Goal: Task Accomplishment & Management: Manage account settings

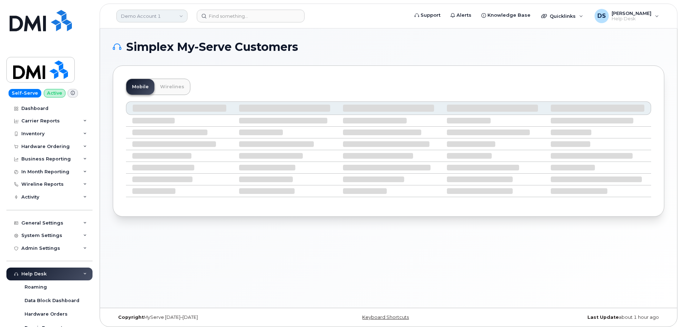
click at [181, 16] on link "Demo Account 1" at bounding box center [151, 16] width 71 height 13
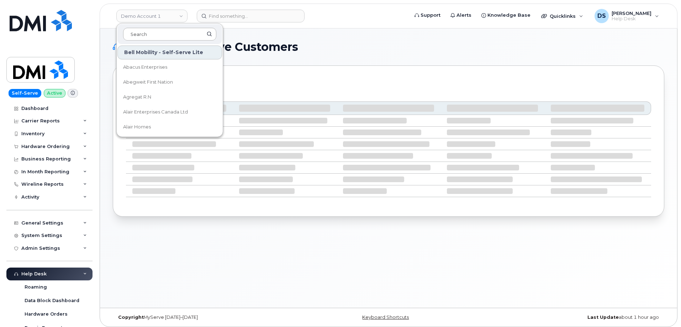
drag, startPoint x: 162, startPoint y: 33, endPoint x: 160, endPoint y: 30, distance: 3.8
click at [163, 32] on input at bounding box center [169, 34] width 93 height 13
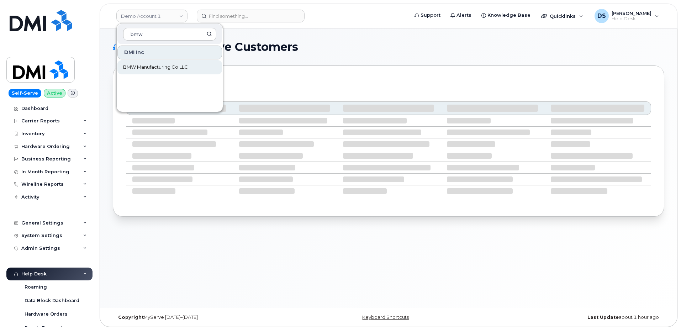
type input "bmw"
click at [163, 65] on span "BMW Manufacturing Co LLC" at bounding box center [155, 67] width 65 height 7
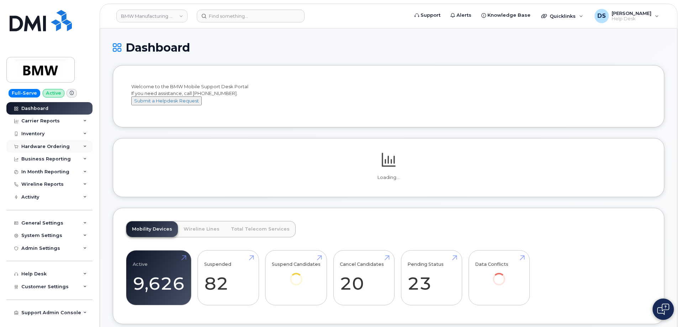
click at [86, 146] on icon at bounding box center [85, 147] width 4 height 4
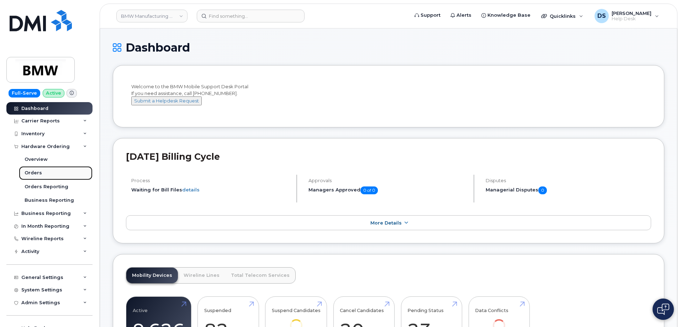
click at [38, 171] on div "Orders" at bounding box center [33, 173] width 17 height 6
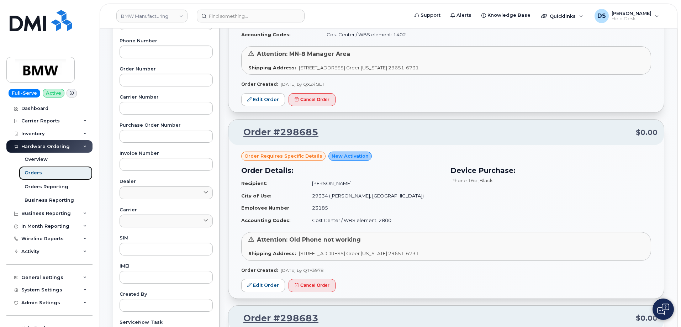
scroll to position [178, 0]
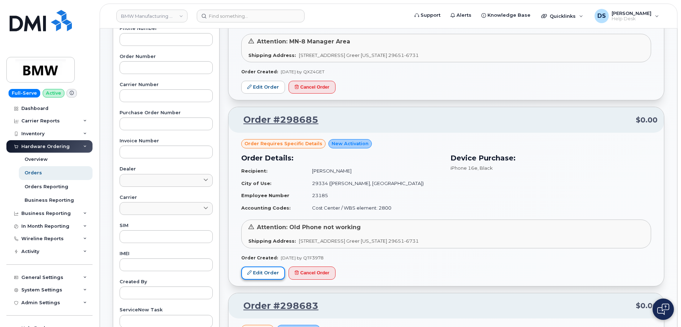
click at [265, 270] on link "Edit Order" at bounding box center [263, 272] width 44 height 13
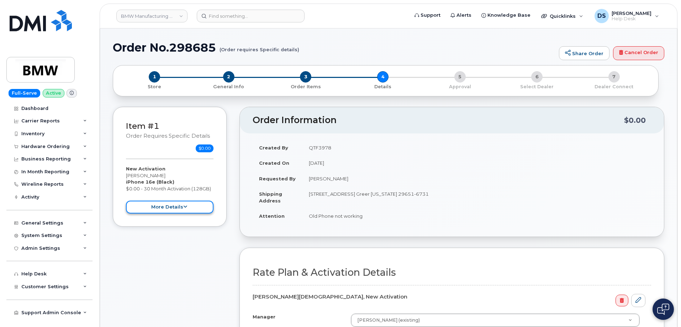
click at [188, 206] on button "more details" at bounding box center [170, 207] width 88 height 13
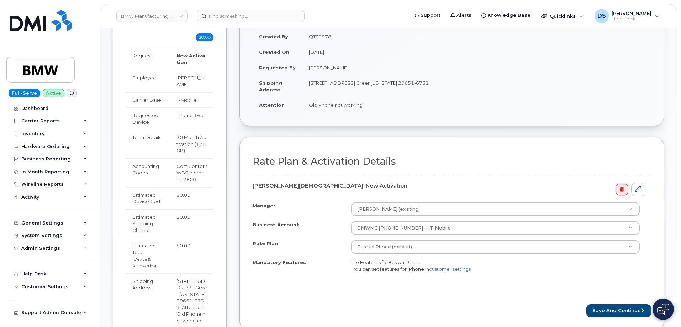
scroll to position [71, 0]
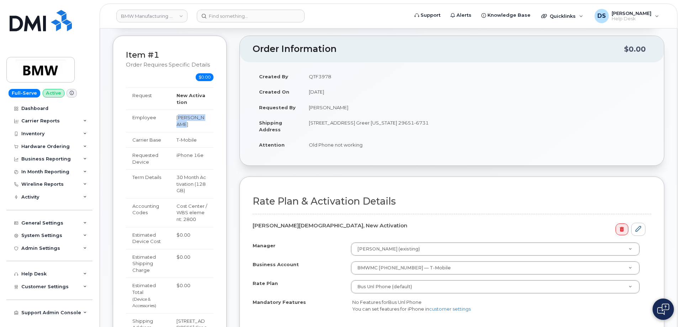
drag, startPoint x: 175, startPoint y: 117, endPoint x: 208, endPoint y: 119, distance: 33.2
click at [208, 119] on td "[PERSON_NAME]" at bounding box center [191, 121] width 43 height 22
copy td "[PERSON_NAME]"
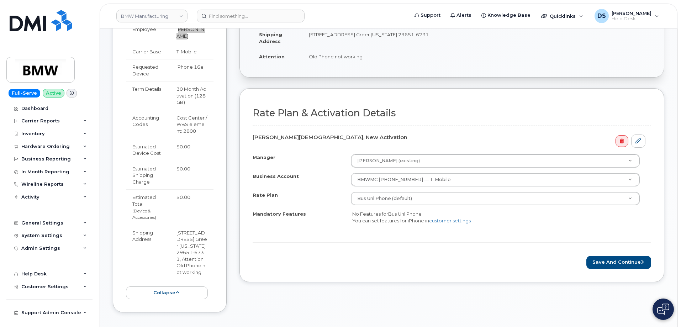
scroll to position [178, 0]
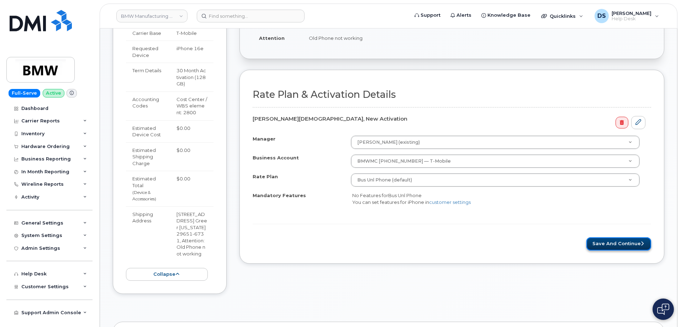
click at [614, 244] on button "Save and Continue" at bounding box center [618, 243] width 65 height 13
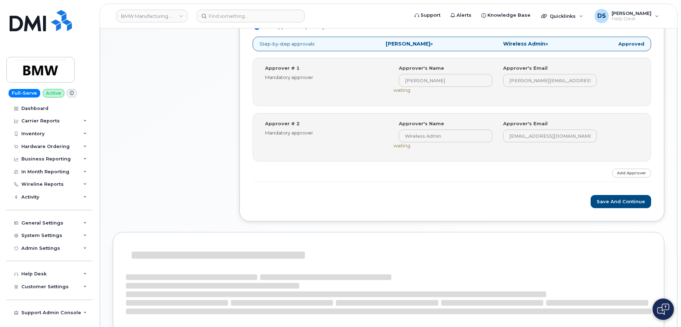
scroll to position [324, 0]
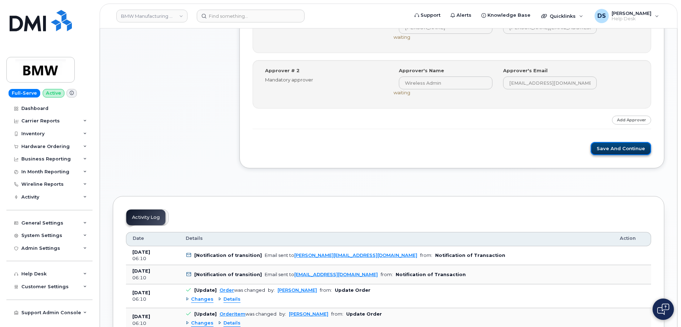
click at [624, 146] on button "Save and Continue" at bounding box center [621, 148] width 60 height 13
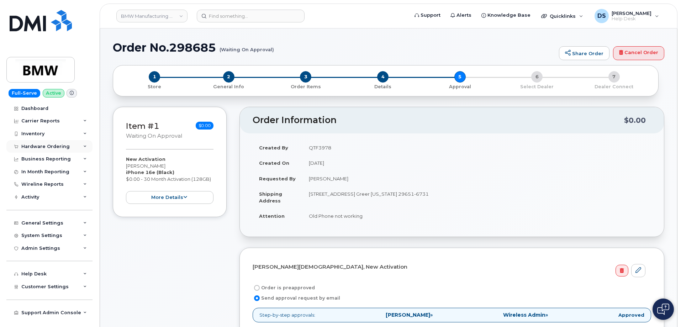
click at [85, 145] on icon at bounding box center [85, 147] width 4 height 4
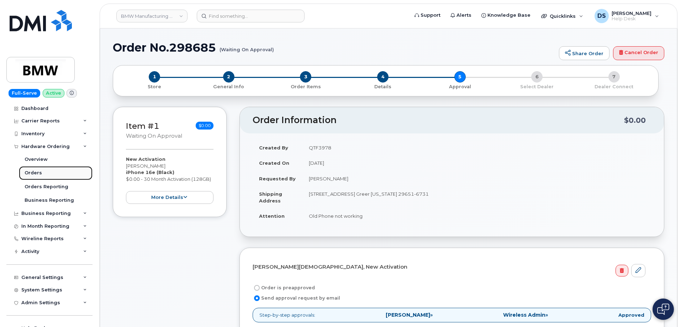
click at [41, 170] on link "Orders" at bounding box center [56, 173] width 74 height 14
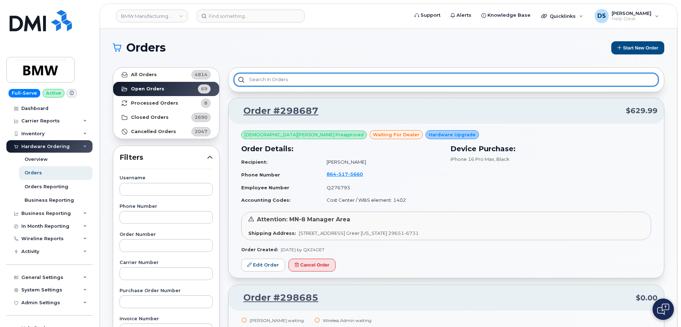
click at [277, 78] on input "text" at bounding box center [446, 79] width 424 height 13
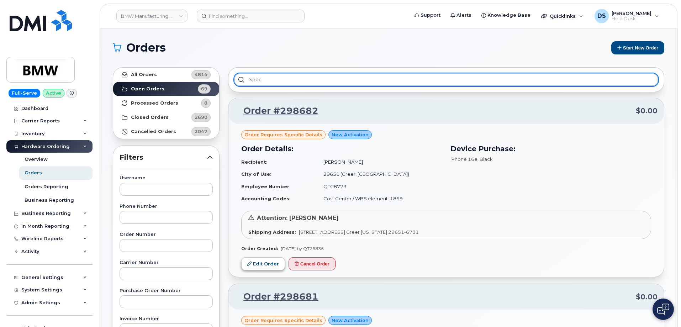
type input "spec"
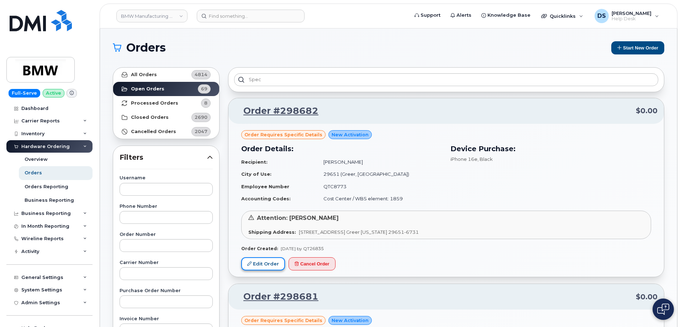
click at [270, 265] on link "Edit Order" at bounding box center [263, 263] width 44 height 13
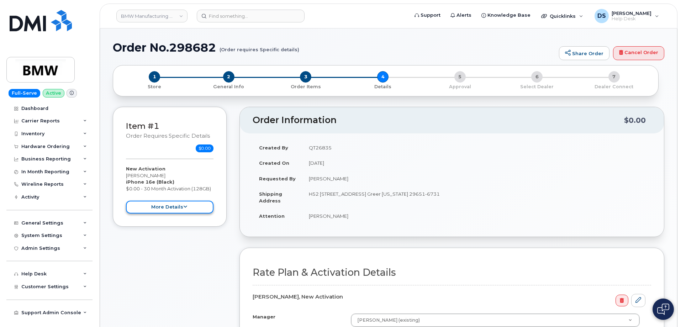
click at [176, 205] on button "more details" at bounding box center [170, 207] width 88 height 13
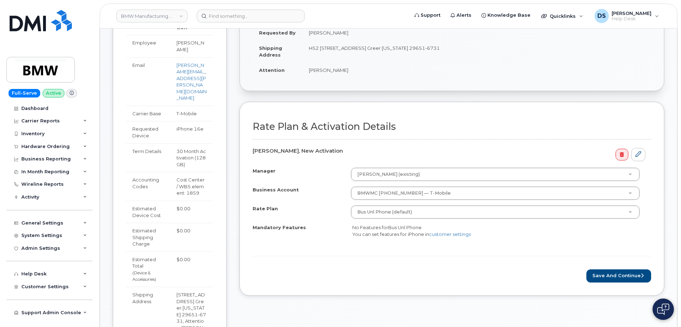
scroll to position [178, 0]
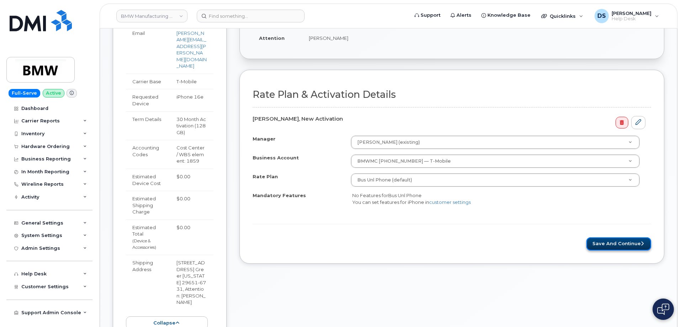
click at [616, 242] on button "Save and Continue" at bounding box center [618, 243] width 65 height 13
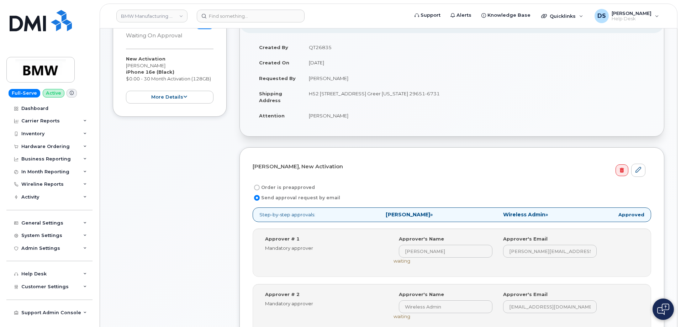
scroll to position [249, 0]
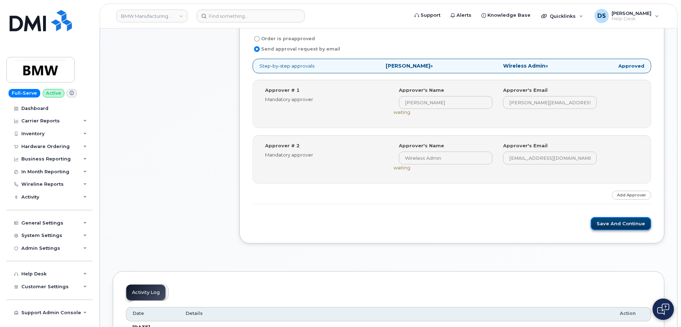
click at [626, 222] on button "Save and Continue" at bounding box center [621, 223] width 60 height 13
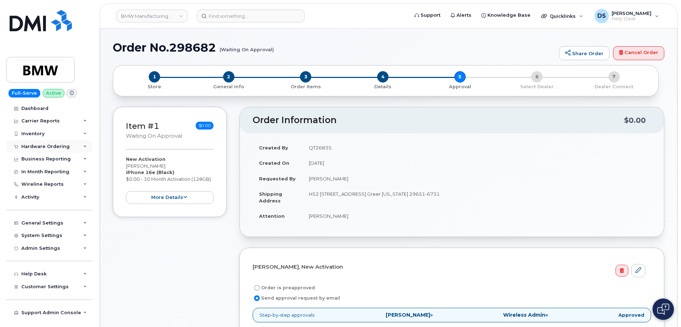
click at [85, 145] on icon at bounding box center [85, 147] width 4 height 4
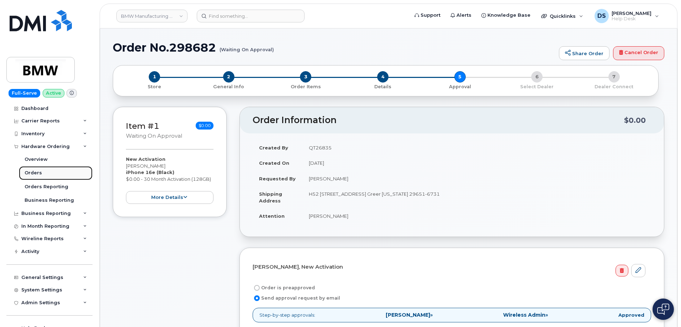
click at [37, 171] on div "Orders" at bounding box center [33, 173] width 17 height 6
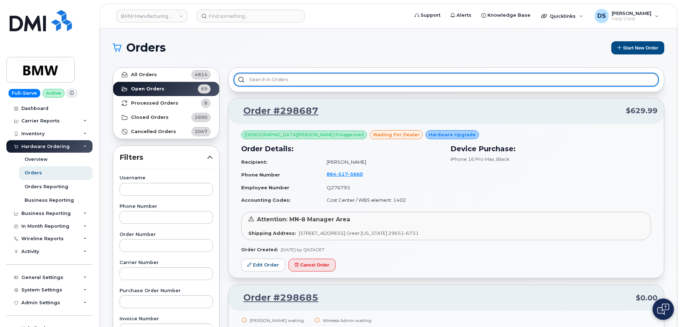
drag, startPoint x: 268, startPoint y: 75, endPoint x: 281, endPoint y: 73, distance: 13.3
click at [271, 75] on input "text" at bounding box center [446, 79] width 424 height 13
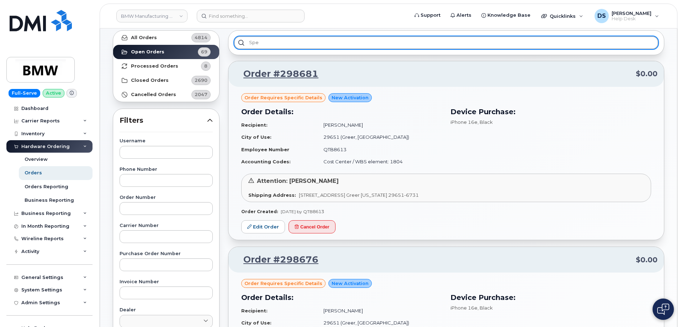
scroll to position [71, 0]
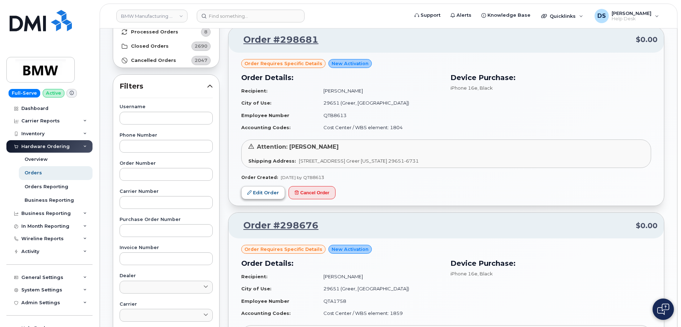
type input "spe"
click at [264, 192] on link "Edit Order" at bounding box center [263, 192] width 44 height 13
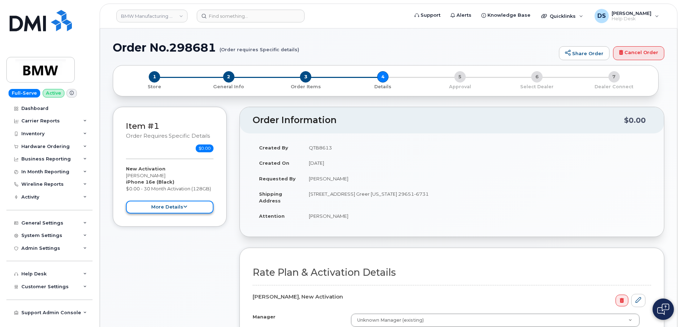
click at [176, 205] on button "more details" at bounding box center [170, 207] width 88 height 13
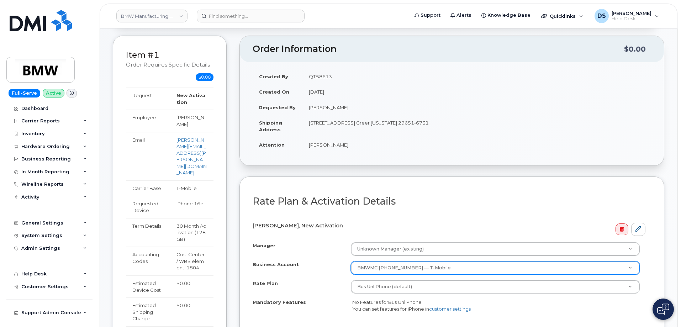
scroll to position [213, 0]
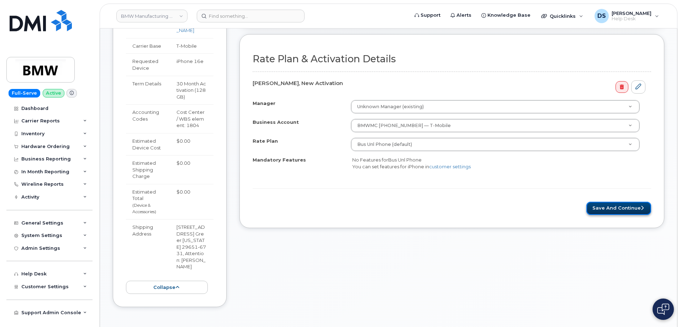
click at [611, 208] on button "Save and Continue" at bounding box center [618, 208] width 65 height 13
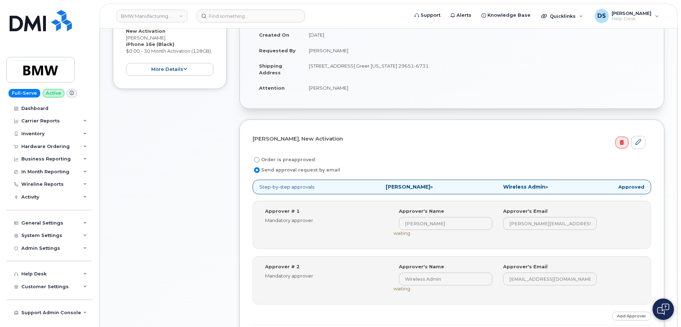
scroll to position [249, 0]
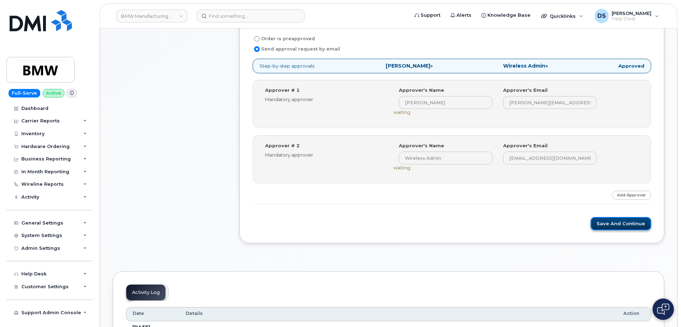
click at [624, 222] on button "Save and Continue" at bounding box center [621, 223] width 60 height 13
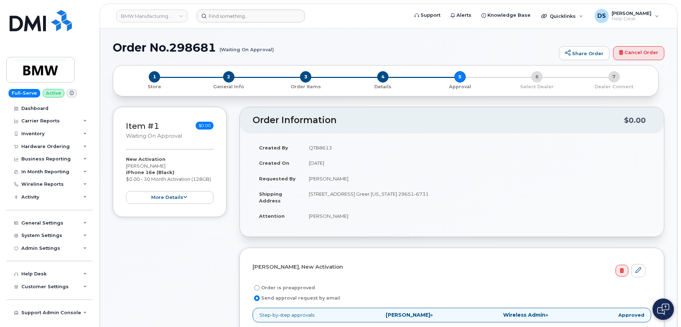
click at [342, 14] on form at bounding box center [300, 16] width 207 height 13
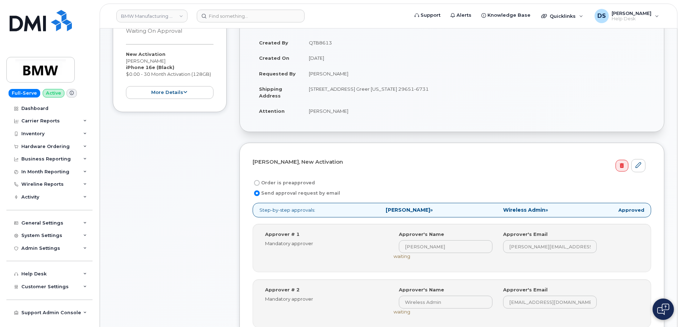
scroll to position [36, 0]
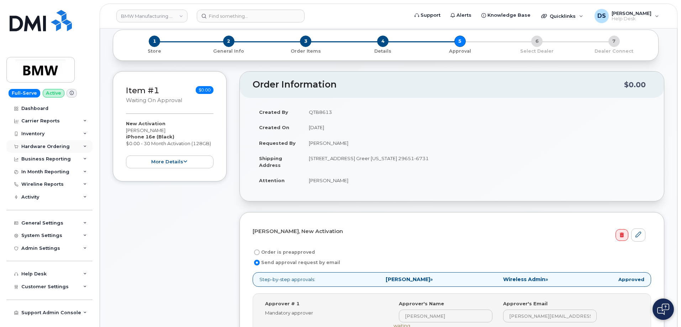
click at [85, 145] on icon at bounding box center [85, 147] width 4 height 4
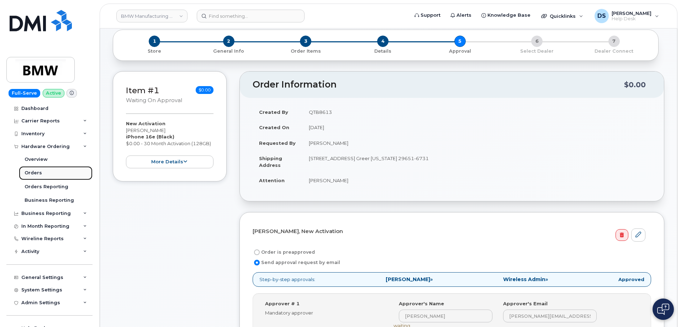
click at [36, 171] on div "Orders" at bounding box center [33, 173] width 17 height 6
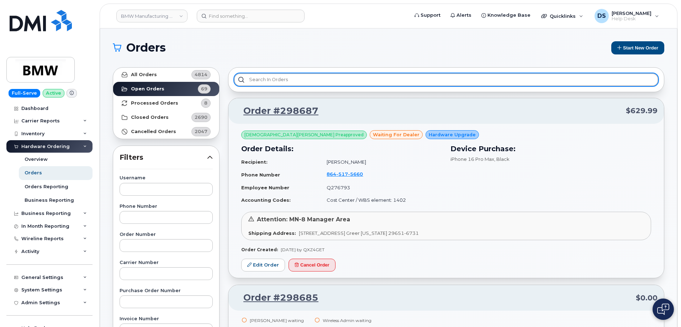
drag, startPoint x: 305, startPoint y: 76, endPoint x: 313, endPoint y: 78, distance: 8.8
click at [307, 75] on input "text" at bounding box center [446, 79] width 424 height 13
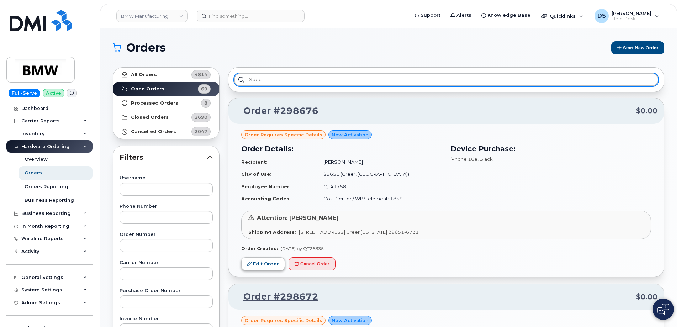
type input "spec"
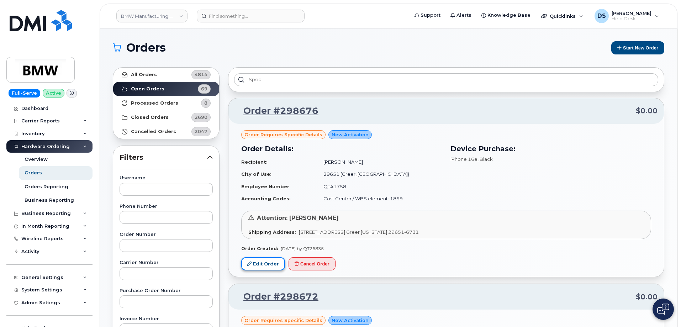
click at [268, 264] on link "Edit Order" at bounding box center [263, 263] width 44 height 13
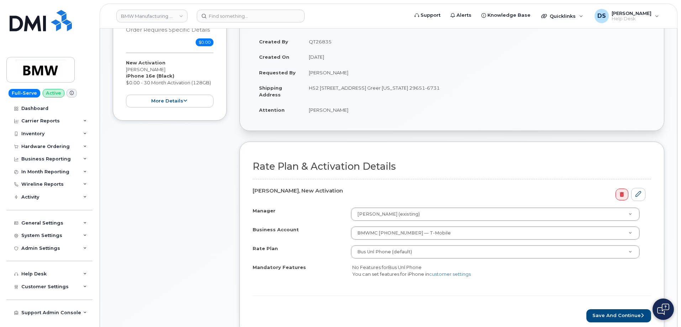
scroll to position [107, 0]
click at [190, 99] on button "more details" at bounding box center [170, 100] width 88 height 13
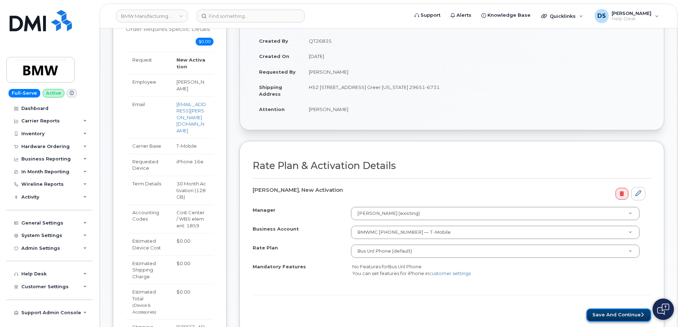
click at [633, 315] on button "Save and Continue" at bounding box center [618, 314] width 65 height 13
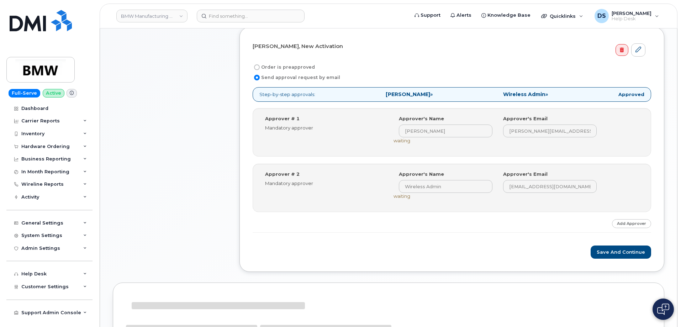
scroll to position [320, 0]
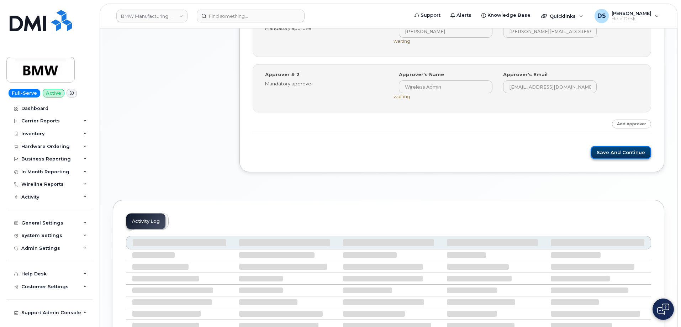
click at [621, 150] on button "Save and Continue" at bounding box center [621, 152] width 60 height 13
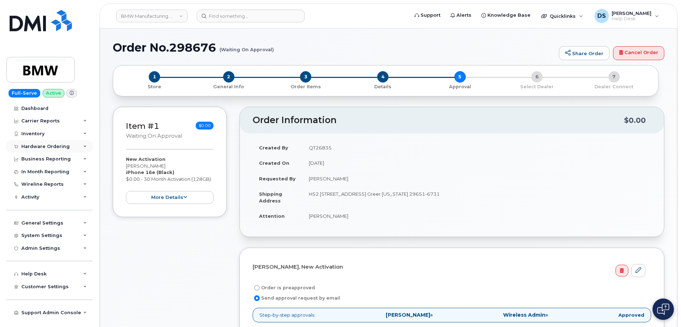
click at [85, 144] on div "Hardware Ordering" at bounding box center [49, 146] width 86 height 13
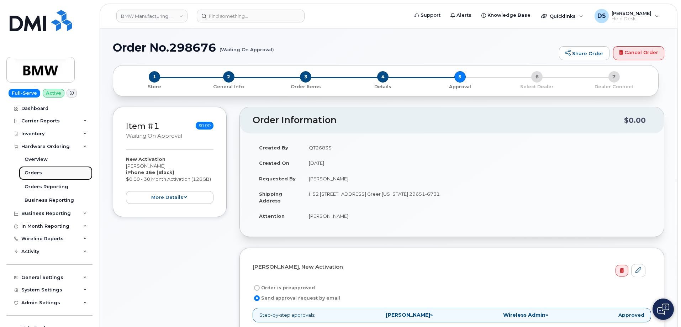
click at [46, 173] on link "Orders" at bounding box center [56, 173] width 74 height 14
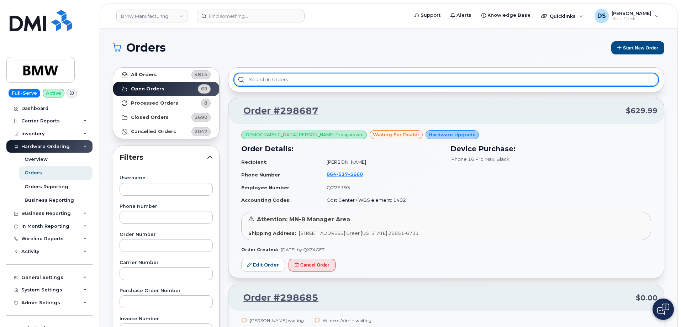
click at [317, 77] on input "text" at bounding box center [446, 79] width 424 height 13
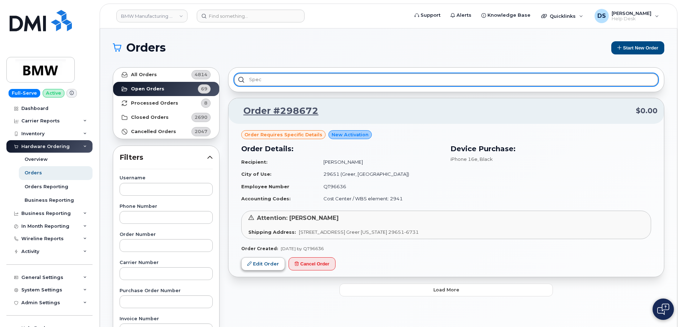
type input "spec"
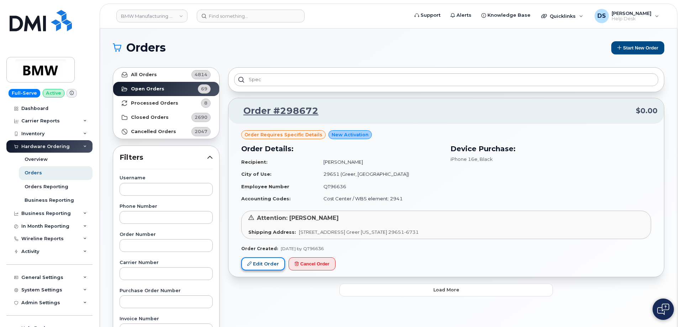
click at [267, 263] on link "Edit Order" at bounding box center [263, 263] width 44 height 13
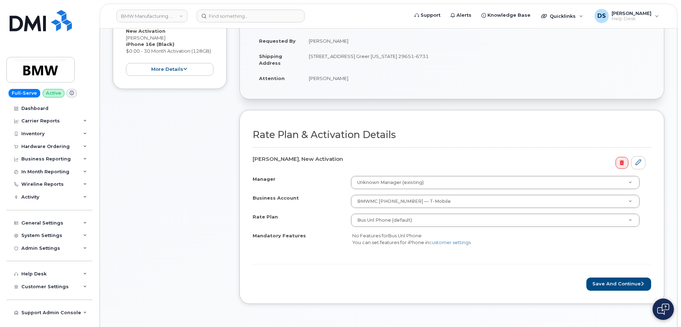
scroll to position [142, 0]
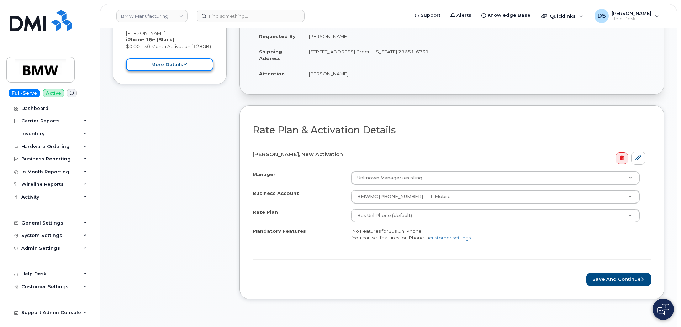
click at [189, 63] on button "more details" at bounding box center [170, 64] width 88 height 13
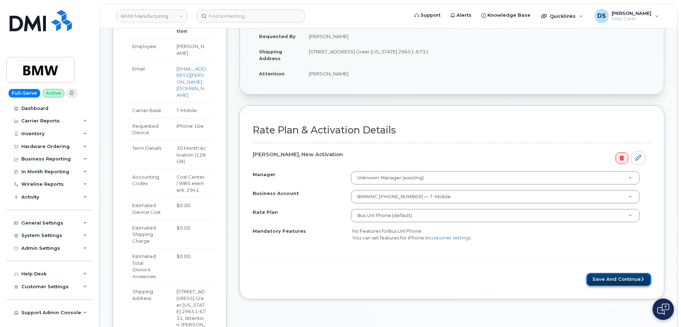
click at [624, 278] on button "Save and Continue" at bounding box center [618, 279] width 65 height 13
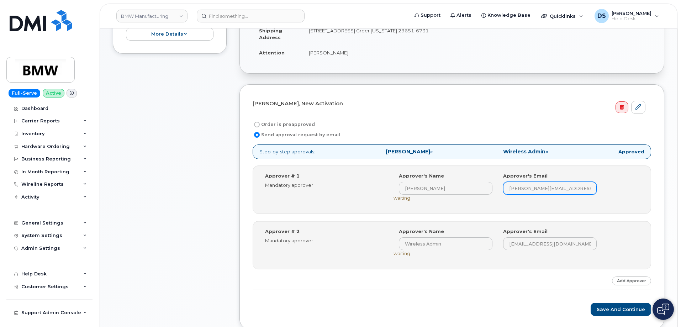
scroll to position [249, 0]
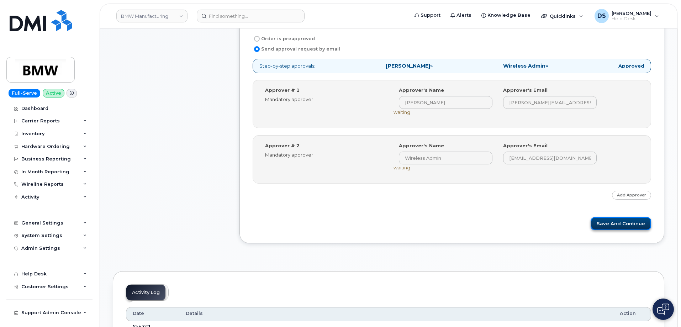
click at [626, 226] on button "Save and Continue" at bounding box center [621, 223] width 60 height 13
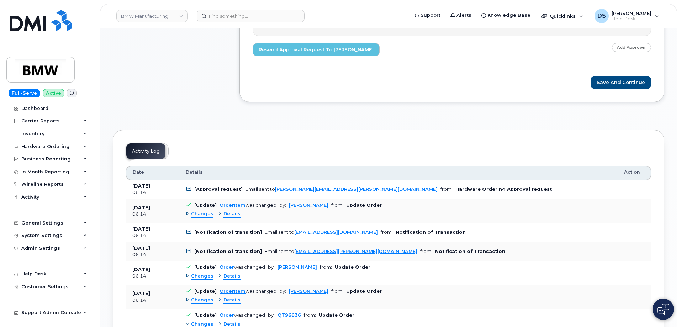
scroll to position [427, 0]
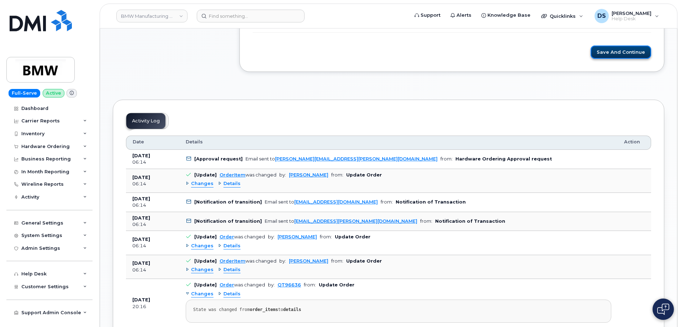
click at [621, 53] on button "Save and Continue" at bounding box center [621, 52] width 60 height 13
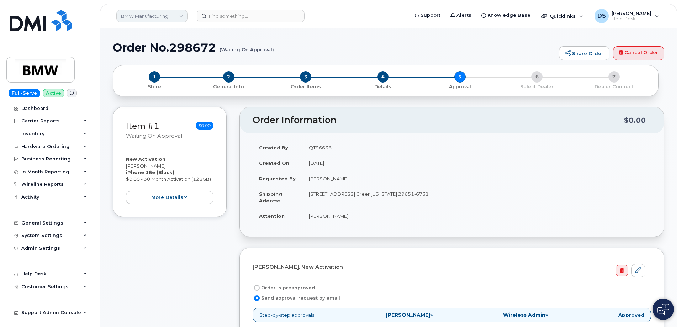
click at [183, 15] on link "BMW Manufacturing Co LLC" at bounding box center [151, 16] width 71 height 13
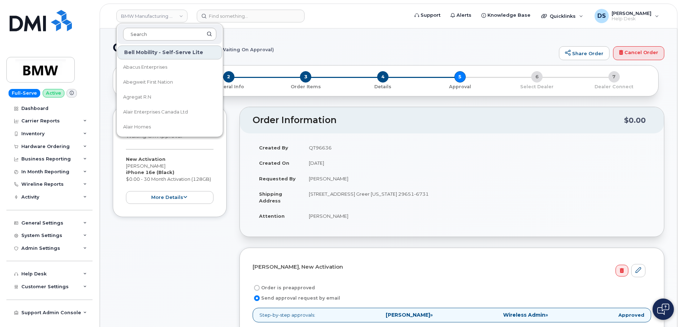
click at [165, 31] on input at bounding box center [169, 34] width 93 height 13
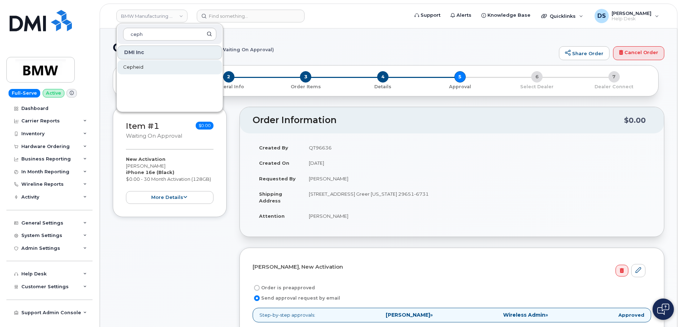
type input "ceph"
click at [133, 66] on span "Cepheid" at bounding box center [133, 67] width 20 height 7
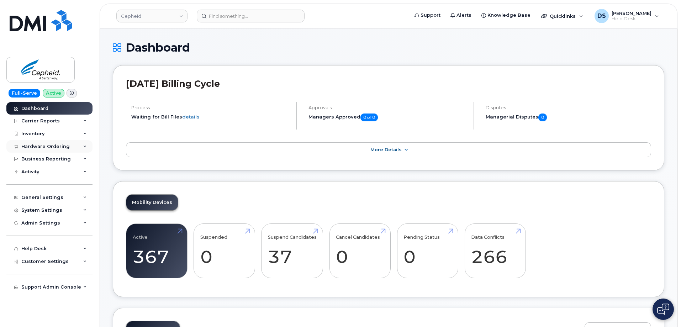
click at [85, 146] on icon at bounding box center [85, 147] width 4 height 4
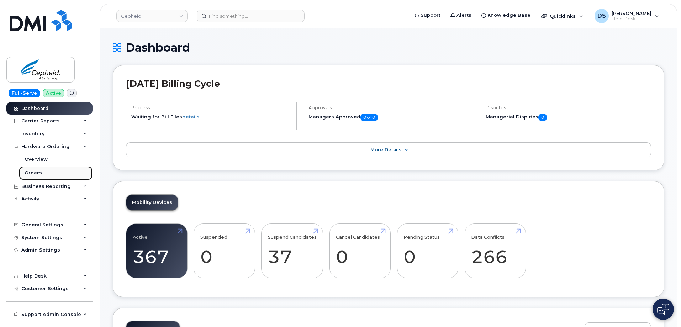
click at [34, 169] on link "Orders" at bounding box center [56, 173] width 74 height 14
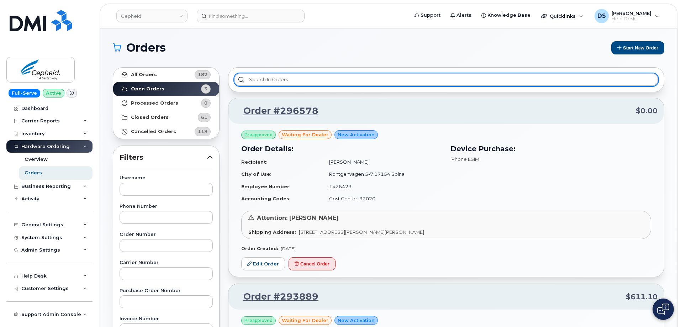
click at [265, 79] on input "text" at bounding box center [446, 79] width 424 height 13
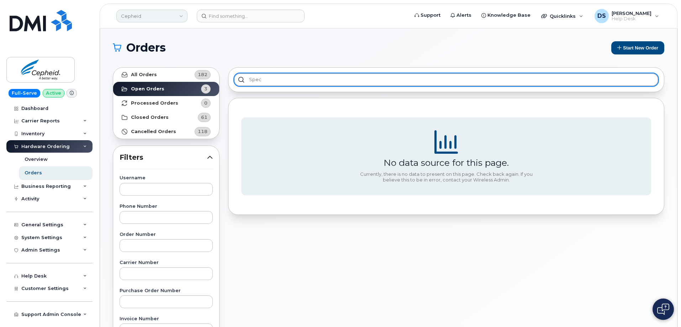
type input "spec"
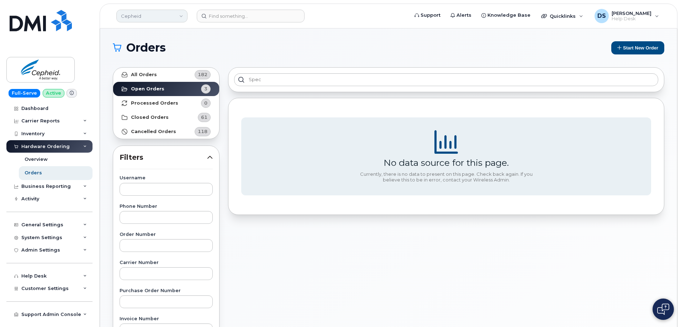
drag, startPoint x: 180, startPoint y: 14, endPoint x: 176, endPoint y: 21, distance: 8.5
click at [181, 14] on link "Cepheid" at bounding box center [151, 16] width 71 height 13
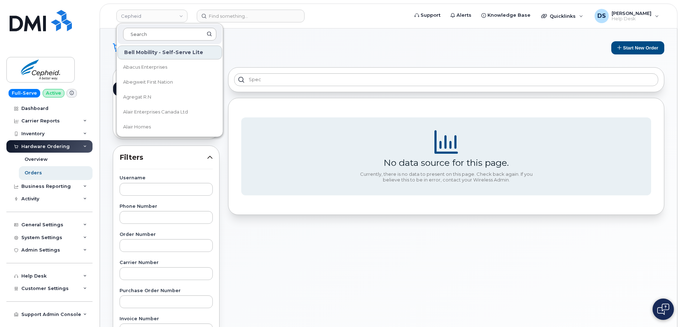
drag, startPoint x: 144, startPoint y: 34, endPoint x: 151, endPoint y: 29, distance: 8.7
click at [146, 33] on input at bounding box center [169, 34] width 93 height 13
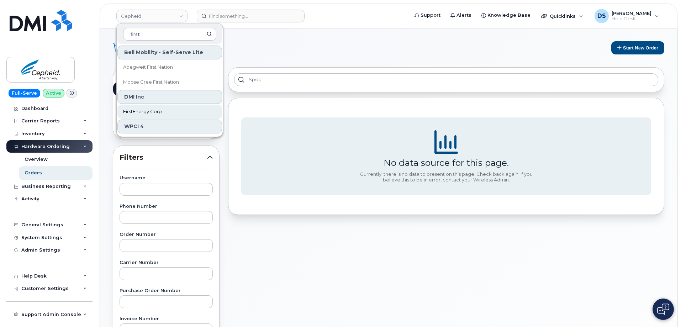
type input "first"
click at [148, 112] on span "FirstEnergy Corp" at bounding box center [142, 111] width 39 height 7
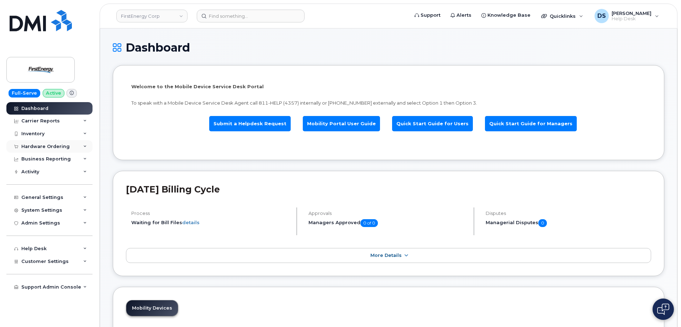
click at [85, 145] on icon at bounding box center [85, 147] width 4 height 4
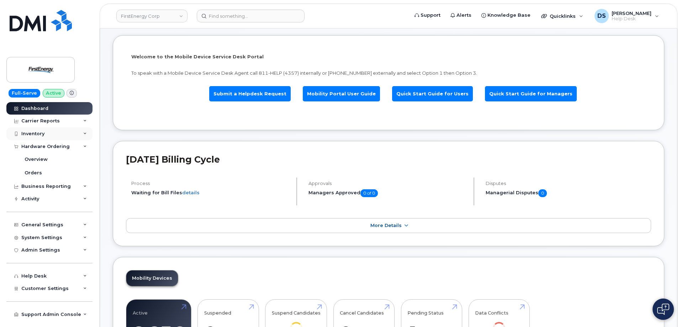
scroll to position [71, 0]
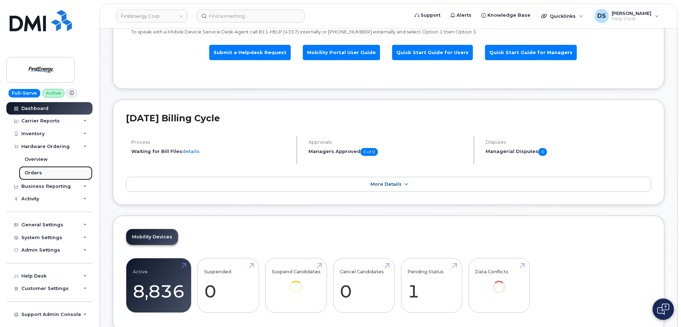
click at [43, 173] on link "Orders" at bounding box center [56, 173] width 74 height 14
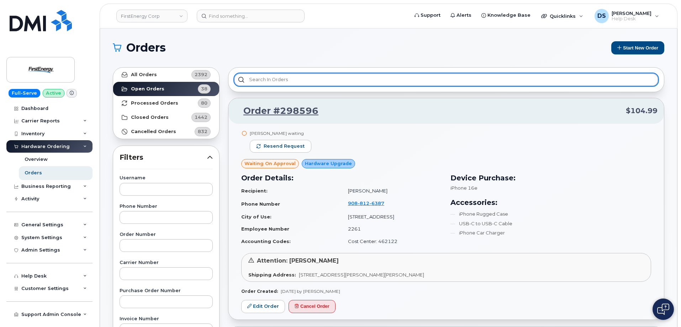
drag, startPoint x: 294, startPoint y: 79, endPoint x: 312, endPoint y: 80, distance: 17.8
click at [295, 79] on input "text" at bounding box center [446, 79] width 424 height 13
type input "s"
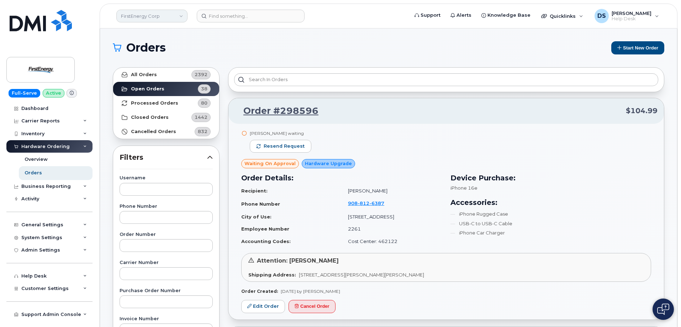
click at [181, 15] on link "FirstEnergy Corp" at bounding box center [151, 16] width 71 height 13
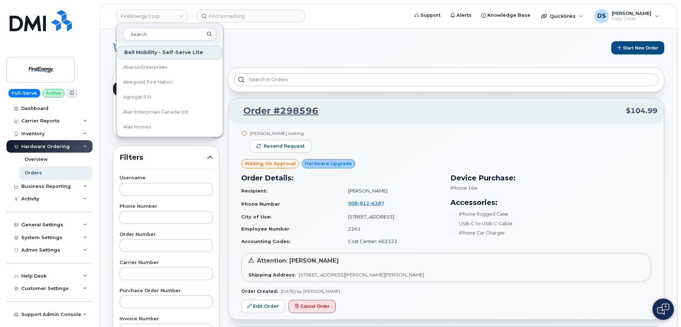
drag, startPoint x: 151, startPoint y: 32, endPoint x: 158, endPoint y: 23, distance: 11.2
click at [158, 23] on div "Bell Mobility - Self-Serve Lite Abacus Enterprises Abegweit First Nation Agrega…" at bounding box center [169, 80] width 107 height 114
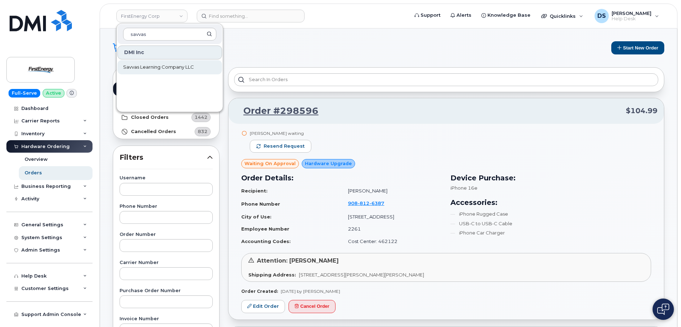
type input "savvas"
click at [162, 67] on span "Savvas Learning Company LLC" at bounding box center [158, 67] width 71 height 7
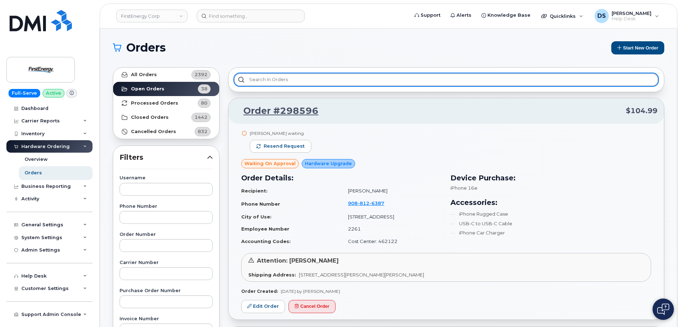
drag, startPoint x: 270, startPoint y: 79, endPoint x: 311, endPoint y: 83, distance: 41.5
click at [274, 79] on input "text" at bounding box center [446, 79] width 424 height 13
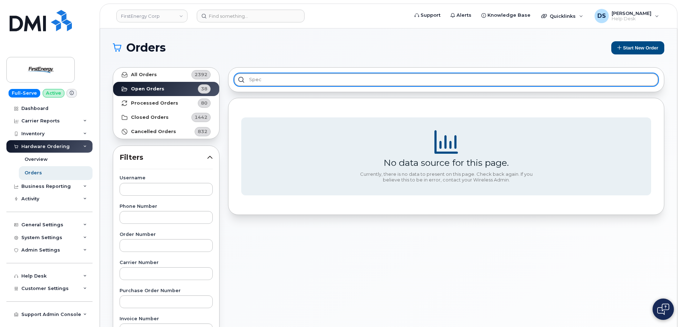
type input "spec"
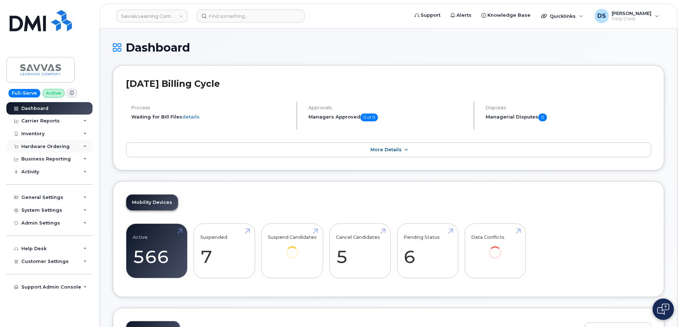
click at [88, 147] on div "Hardware Ordering" at bounding box center [49, 146] width 86 height 13
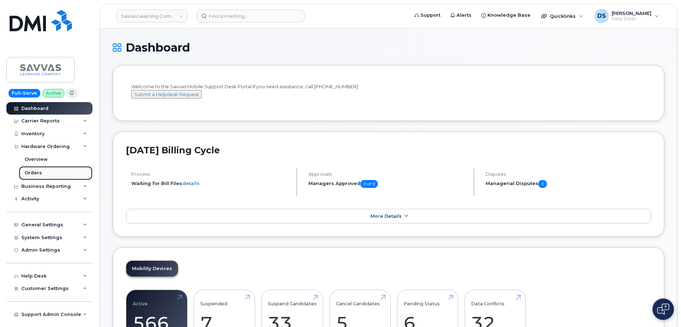
click at [48, 170] on link "Orders" at bounding box center [56, 173] width 74 height 14
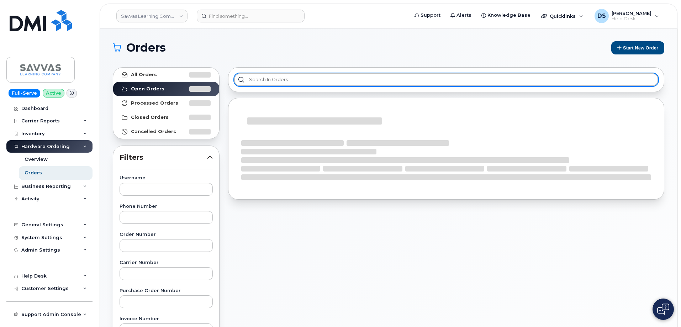
click at [270, 78] on input "text" at bounding box center [446, 79] width 424 height 13
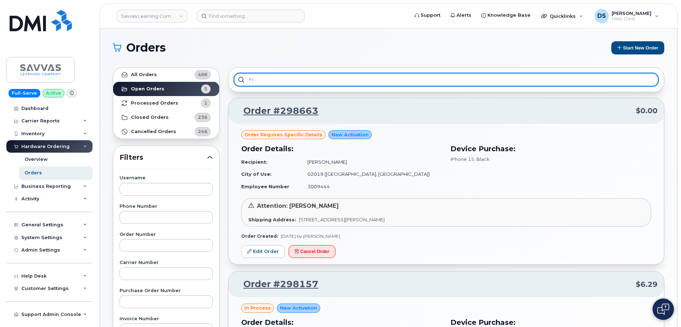
type input "f"
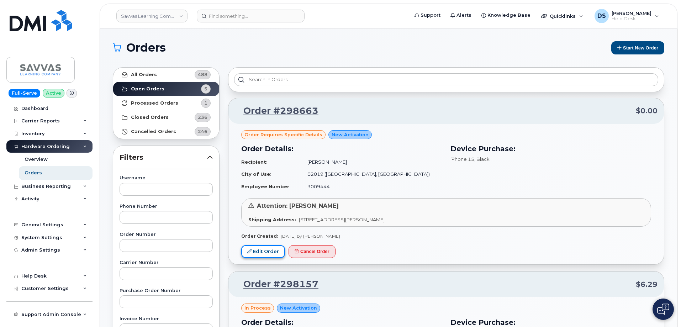
click at [264, 250] on link "Edit Order" at bounding box center [263, 251] width 44 height 13
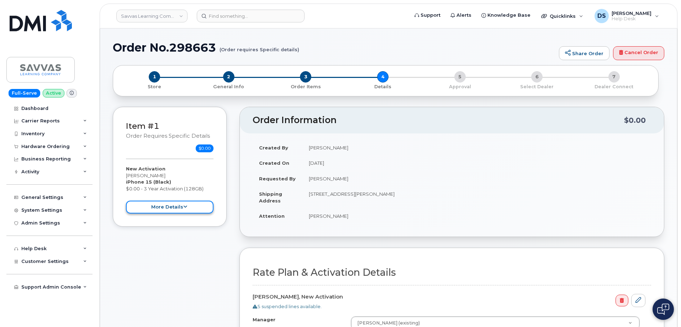
click at [197, 208] on button "more details" at bounding box center [170, 207] width 88 height 13
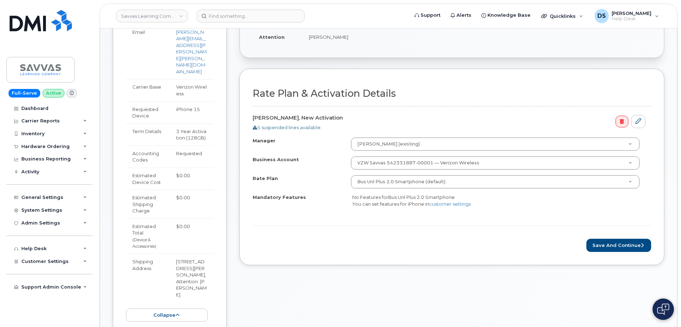
scroll to position [213, 0]
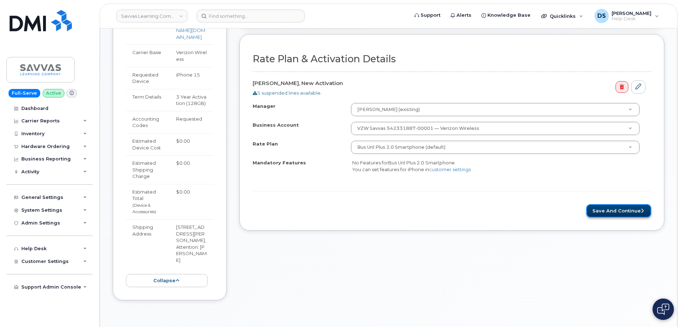
click at [610, 212] on button "Save and Continue" at bounding box center [618, 210] width 65 height 13
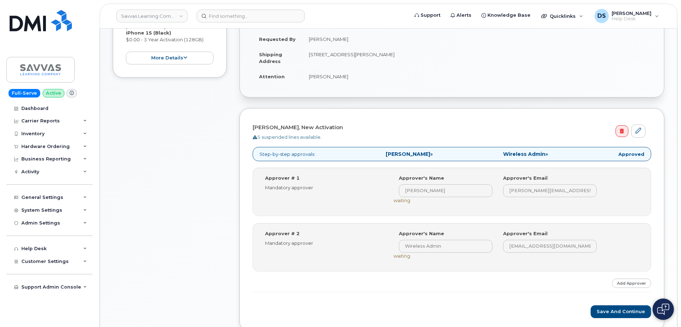
scroll to position [178, 0]
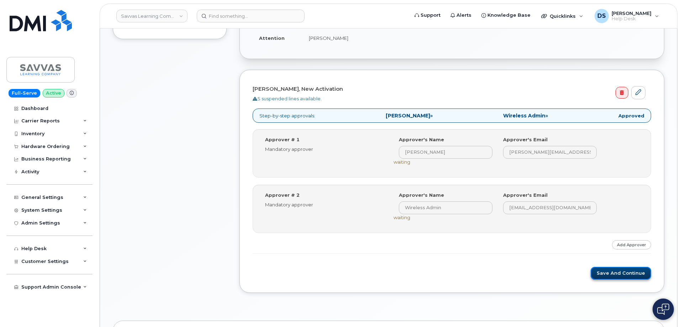
click at [611, 274] on button "Save and Continue" at bounding box center [621, 273] width 60 height 13
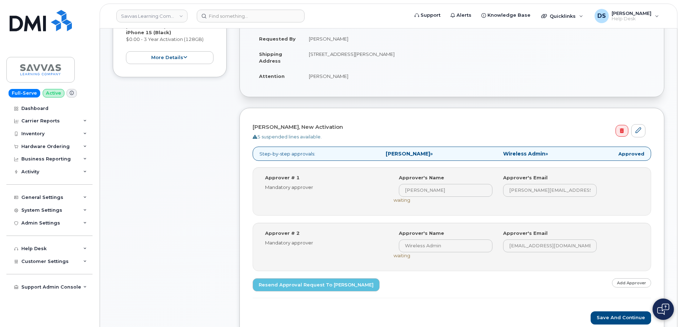
scroll to position [142, 0]
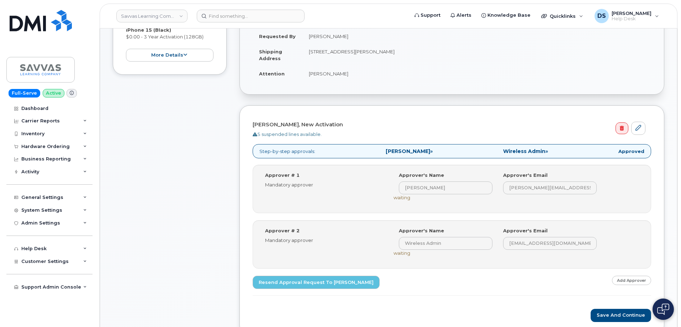
click at [192, 148] on div "Item #1 Waiting On Approval $0.00 New Activation [PERSON_NAME] iPhone 15 (Black…" at bounding box center [170, 154] width 114 height 381
